Goal: Use online tool/utility: Utilize a website feature to perform a specific function

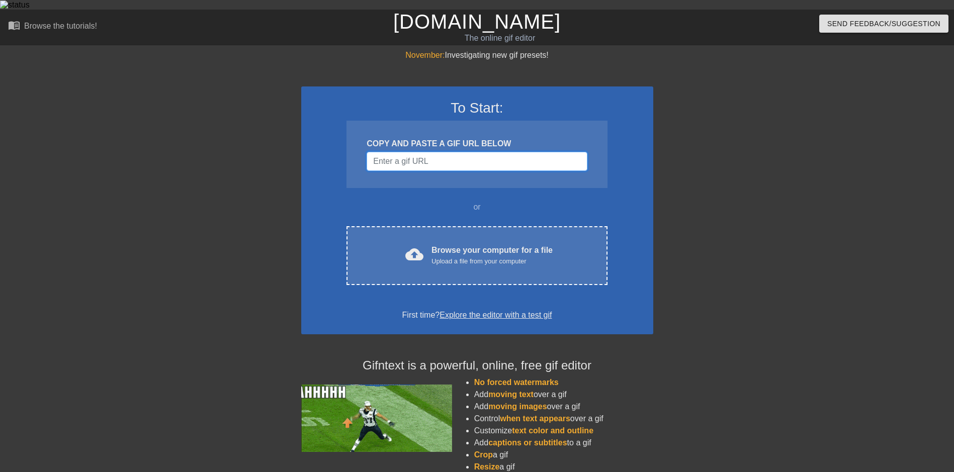
click at [506, 161] on input "Username" at bounding box center [477, 161] width 220 height 19
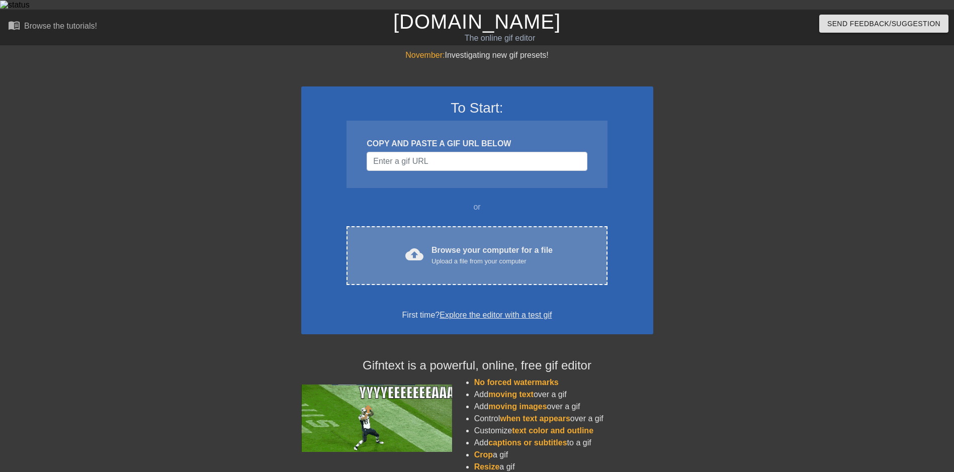
click at [451, 227] on div "cloud_upload Browse your computer for a file Upload a file from your computer C…" at bounding box center [477, 255] width 261 height 59
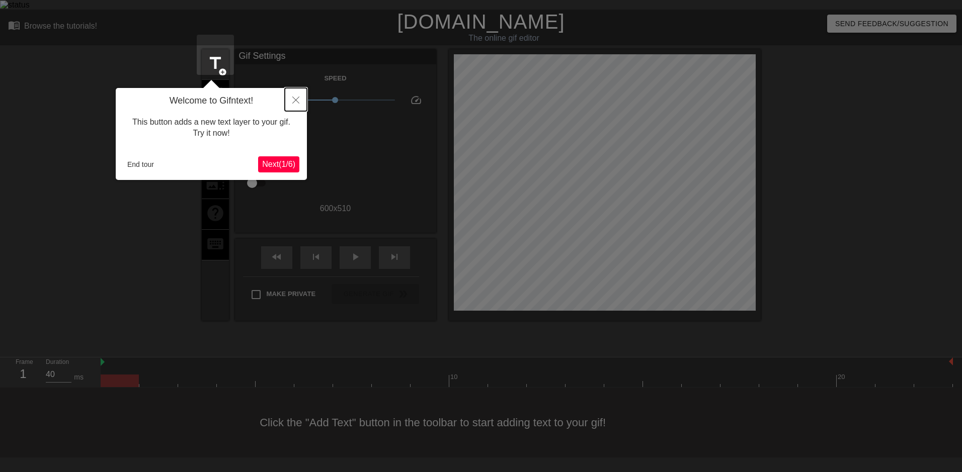
click at [298, 95] on button "Close" at bounding box center [296, 99] width 22 height 23
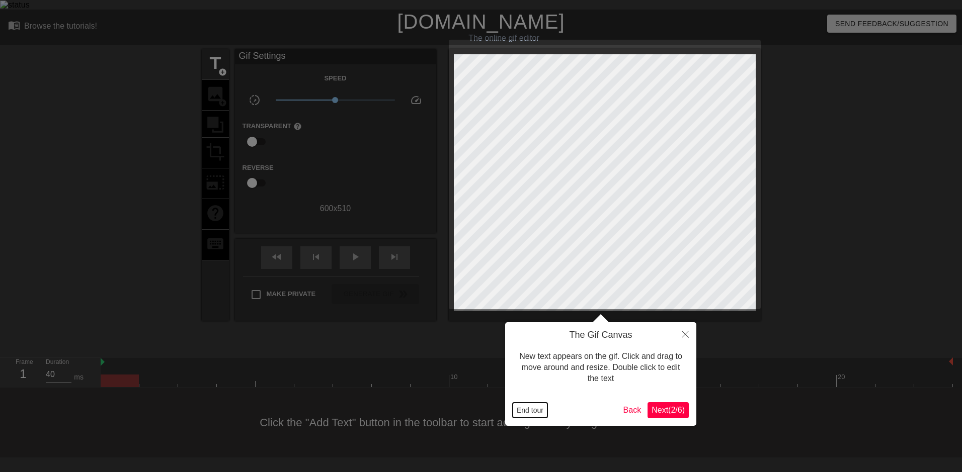
click at [531, 417] on button "End tour" at bounding box center [530, 410] width 35 height 15
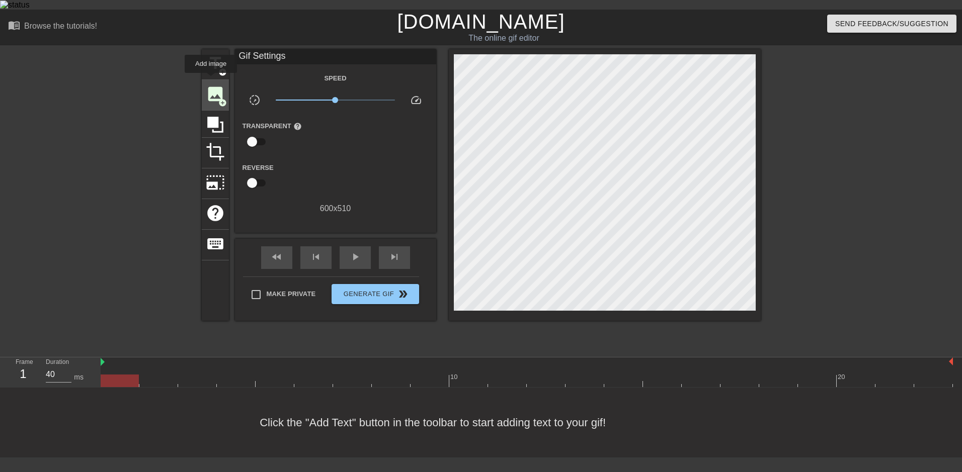
click at [211, 85] on span "image" at bounding box center [215, 94] width 19 height 19
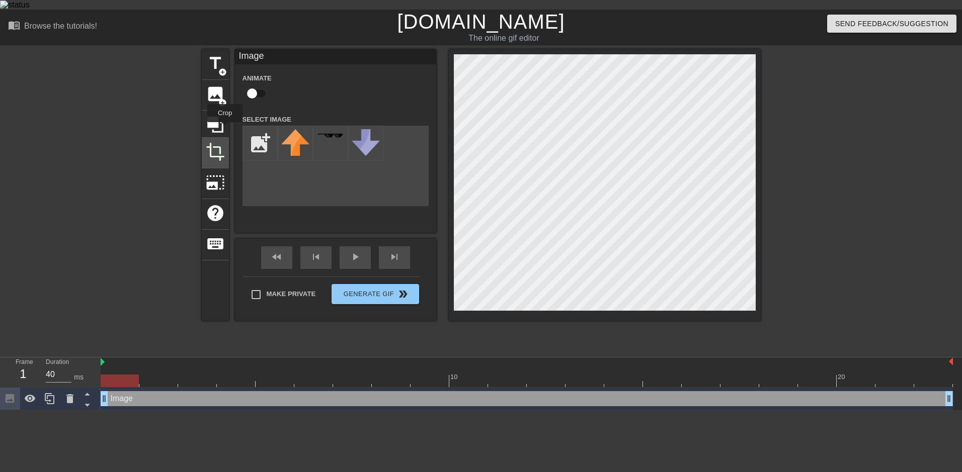
click at [225, 138] on div "crop" at bounding box center [215, 153] width 27 height 31
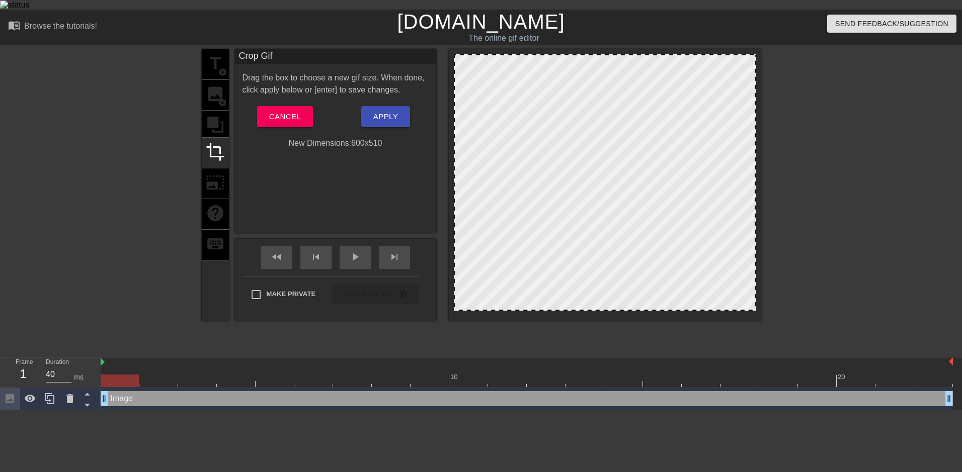
click at [213, 109] on div "title add_circle image add_circle crop photo_size_select_large help keyboard" at bounding box center [215, 185] width 27 height 272
click at [275, 110] on span "Cancel" at bounding box center [285, 116] width 32 height 13
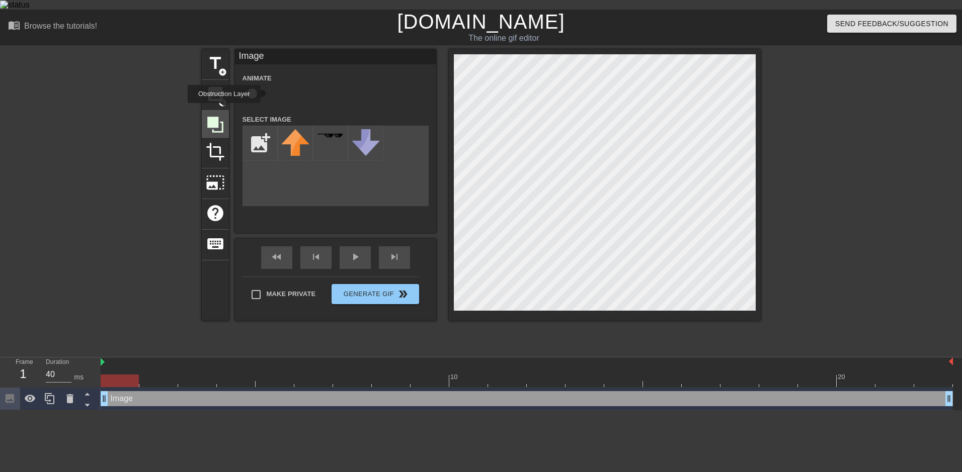
click at [224, 115] on icon at bounding box center [215, 124] width 19 height 19
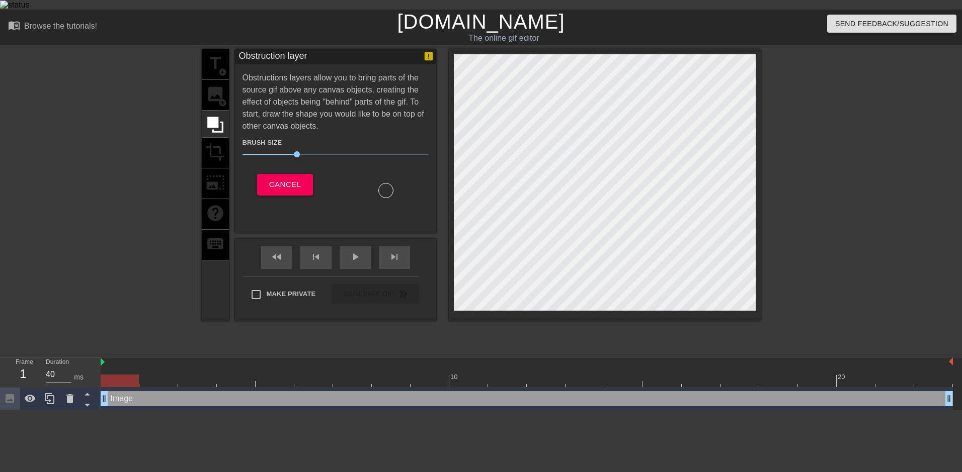
click at [224, 182] on div "title add_circle image add_circle crop photo_size_select_large help keyboard" at bounding box center [215, 185] width 27 height 272
click at [281, 178] on span "Cancel" at bounding box center [285, 184] width 32 height 13
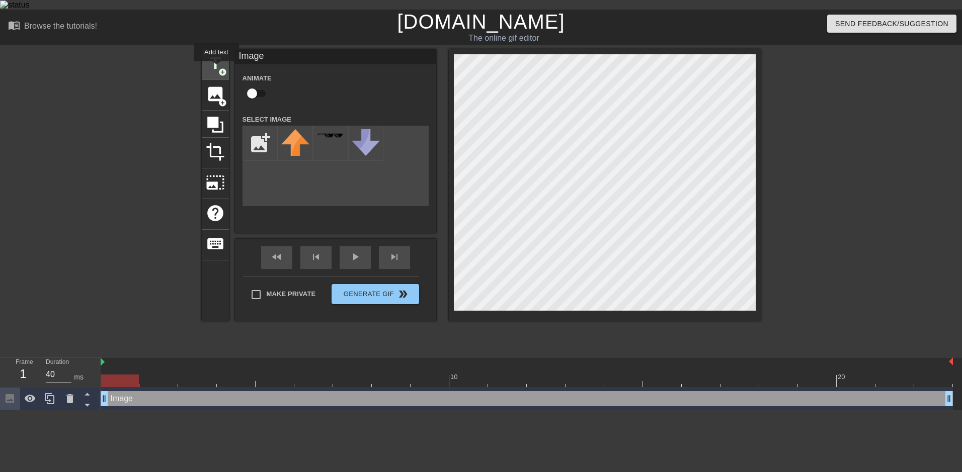
click at [216, 68] on div "title add_circle" at bounding box center [215, 64] width 27 height 31
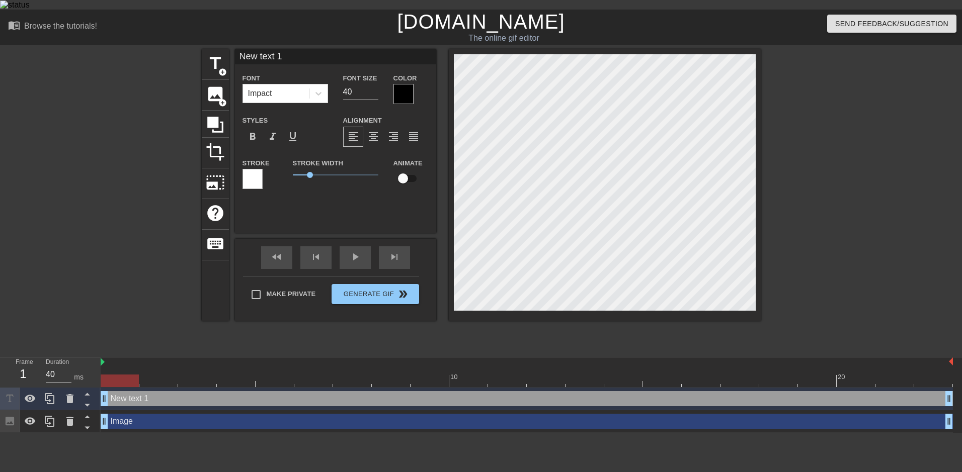
scroll to position [2, 3]
type input "New text"
type textarea "New text"
type input "New text"
type textarea "New text"
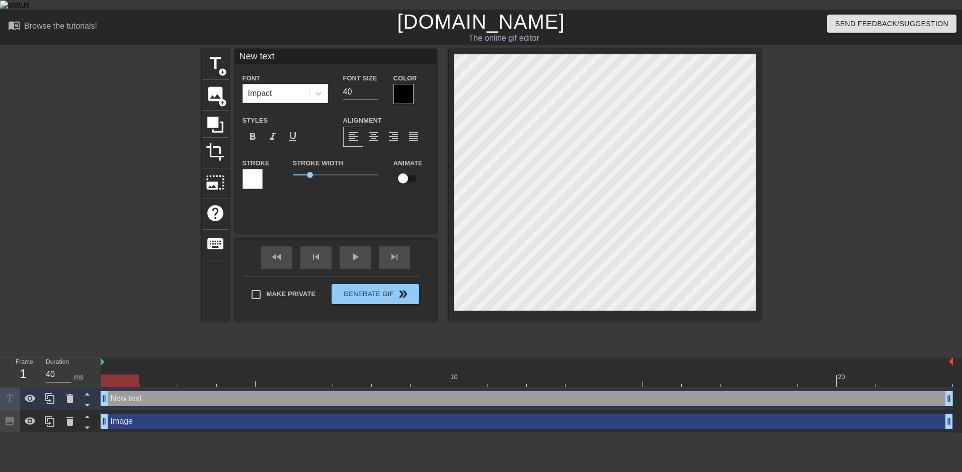
type input "New tex"
type textarea "New tex"
type input "New te"
type textarea "New te"
type input "New t"
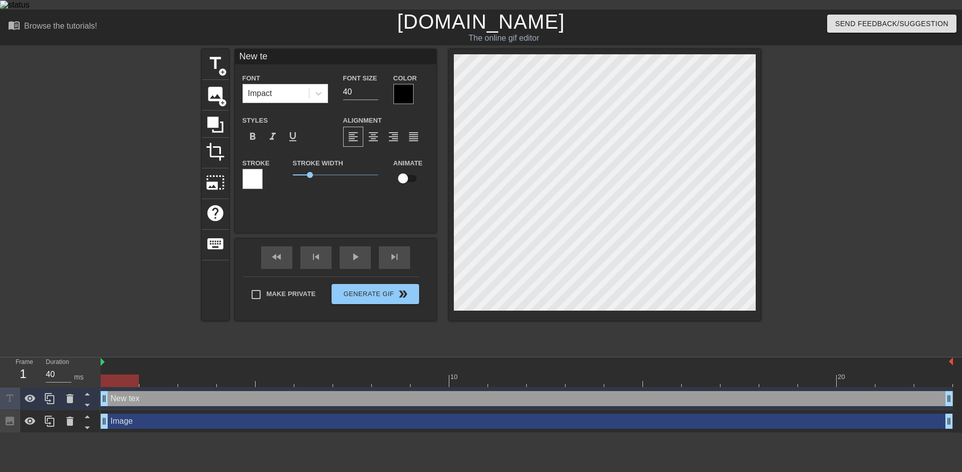
type textarea "New t"
type input "New"
type textarea "New"
type input "New"
type textarea "New"
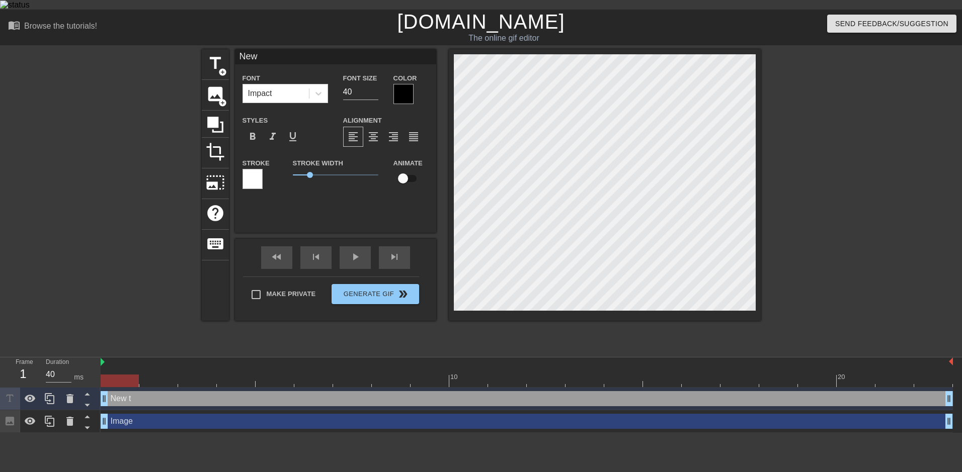
scroll to position [2, 2]
type input "Ne"
type textarea "Ne"
type input "N"
type textarea "N"
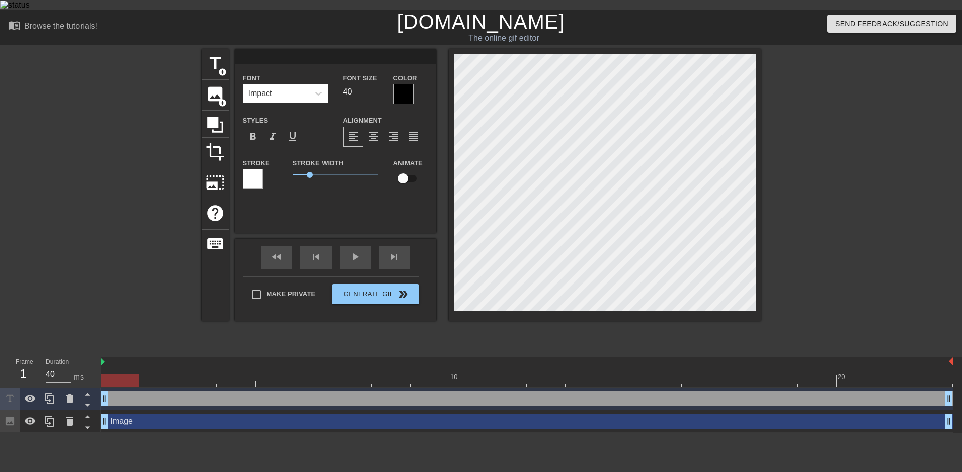
click at [402, 188] on div "Animate" at bounding box center [411, 178] width 50 height 42
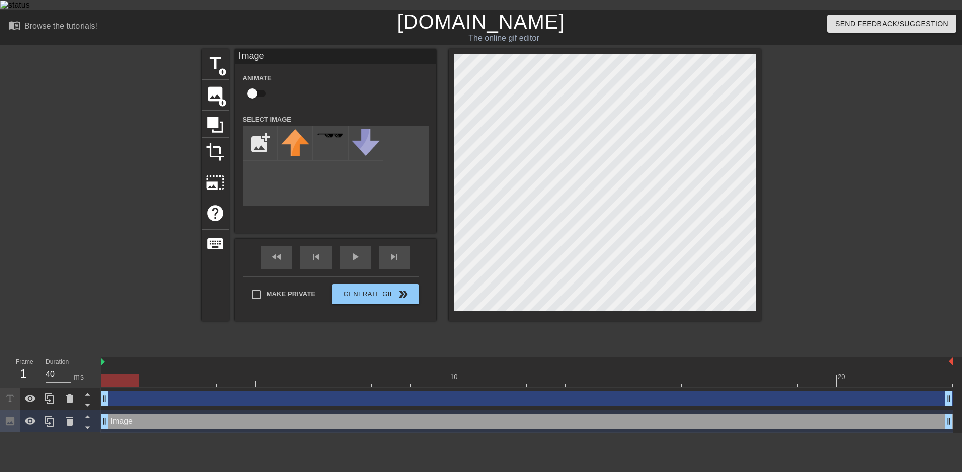
click at [131, 375] on div at bounding box center [120, 381] width 38 height 13
drag, startPoint x: 130, startPoint y: 374, endPoint x: 123, endPoint y: 371, distance: 8.1
click at [123, 375] on div at bounding box center [120, 381] width 38 height 13
click at [125, 414] on div "Image drag_handle drag_handle" at bounding box center [527, 421] width 852 height 15
drag, startPoint x: 126, startPoint y: 410, endPoint x: 276, endPoint y: 414, distance: 150.0
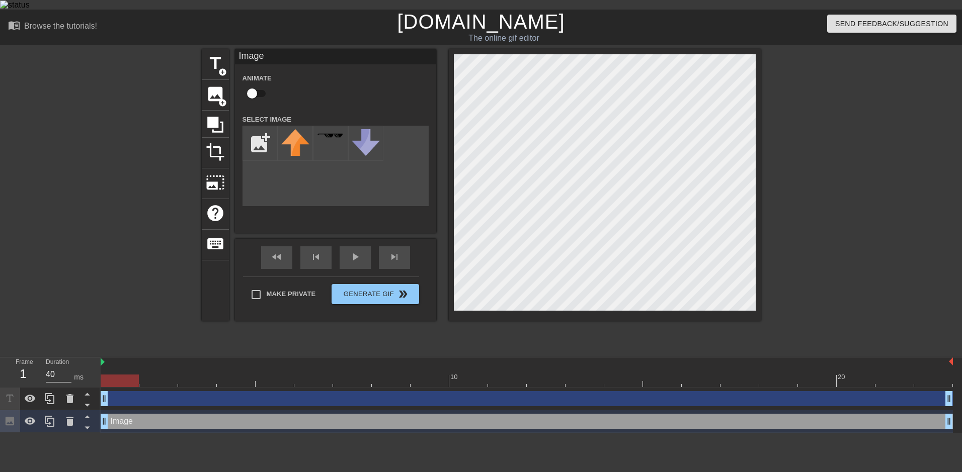
click at [276, 414] on div "Image drag_handle drag_handle" at bounding box center [527, 421] width 852 height 15
click at [65, 416] on icon at bounding box center [70, 422] width 12 height 12
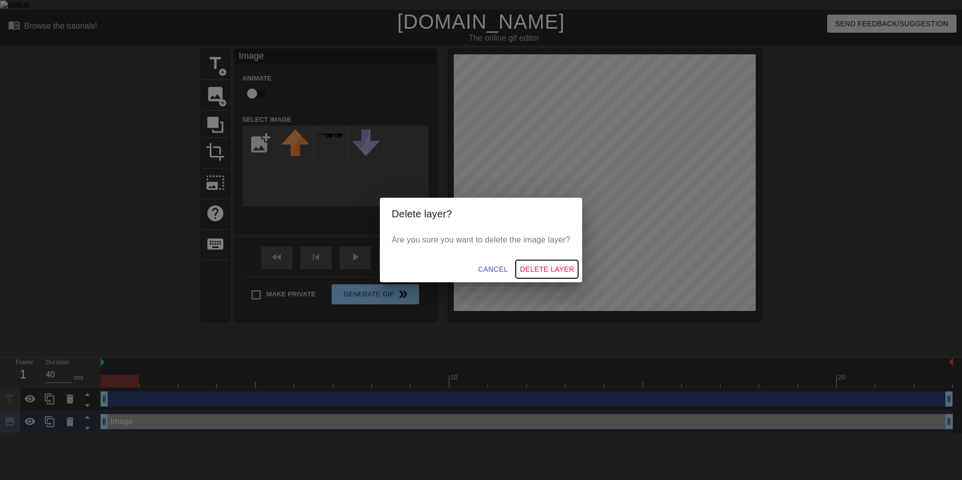
click at [554, 272] on span "Delete Layer" at bounding box center [547, 269] width 54 height 13
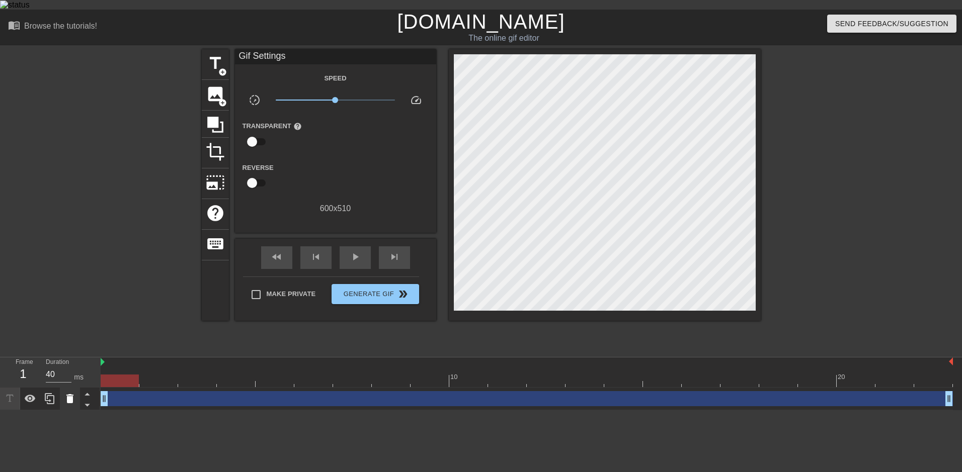
click at [68, 394] on icon at bounding box center [69, 398] width 7 height 9
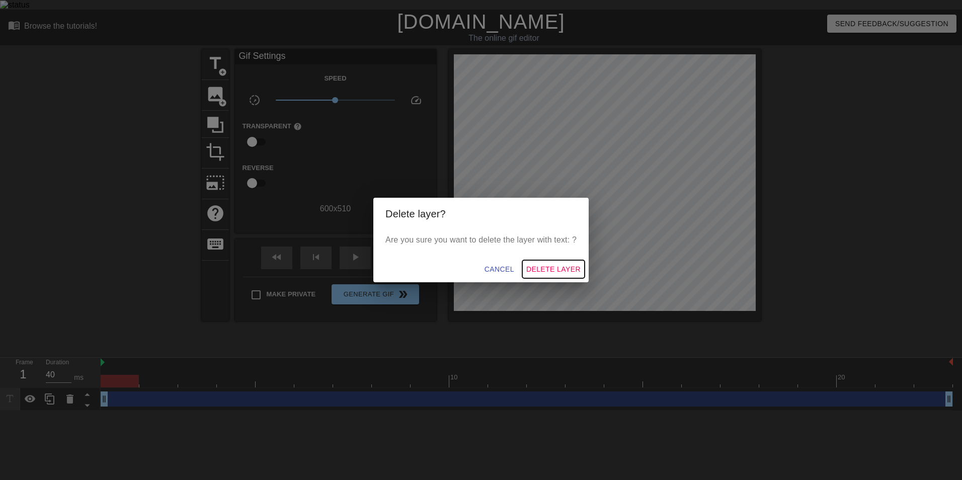
click at [555, 269] on span "Delete Layer" at bounding box center [553, 269] width 54 height 13
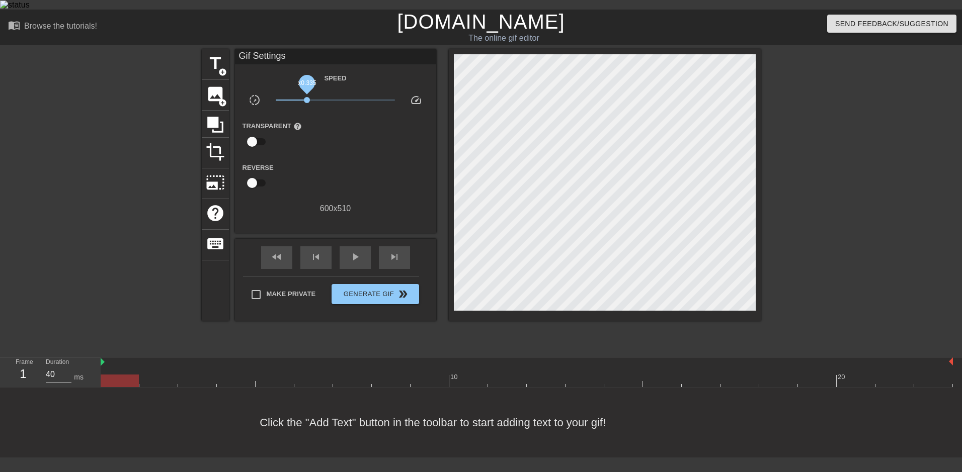
click at [306, 94] on span "x0.335" at bounding box center [335, 100] width 119 height 12
click at [304, 97] on span "x0.320" at bounding box center [306, 100] width 6 height 6
click at [301, 94] on span "x0.263" at bounding box center [335, 100] width 119 height 12
click at [141, 377] on div at bounding box center [527, 381] width 852 height 13
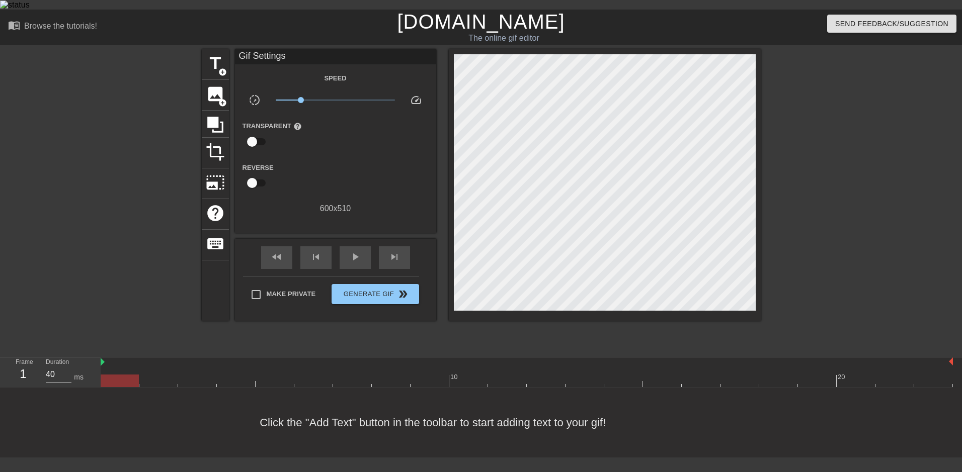
click at [132, 375] on div at bounding box center [527, 381] width 852 height 13
click at [348, 250] on div "play_arrow" at bounding box center [355, 258] width 31 height 23
click at [313, 94] on span "x0.263" at bounding box center [335, 100] width 119 height 12
drag, startPoint x: 315, startPoint y: 90, endPoint x: 326, endPoint y: 91, distance: 11.7
click at [326, 97] on span "x0.708" at bounding box center [326, 100] width 6 height 6
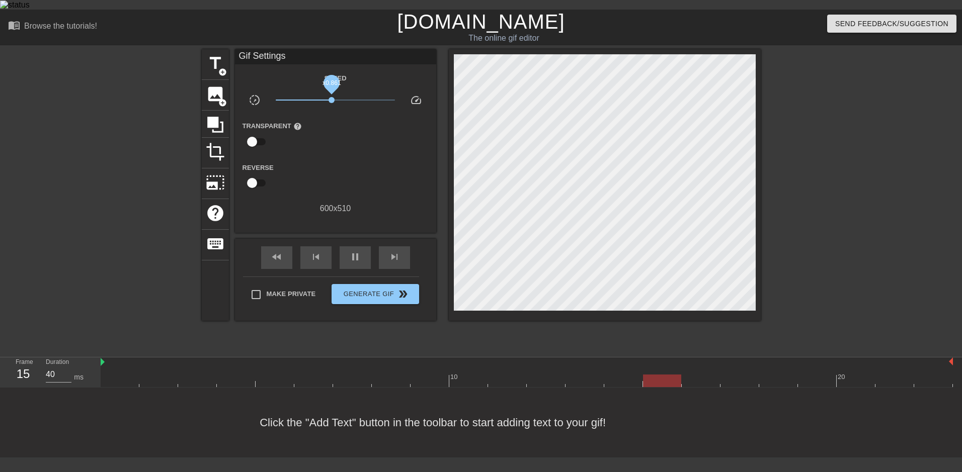
click at [332, 94] on span "x0.861" at bounding box center [335, 100] width 119 height 12
type input "90"
